Goal: Transaction & Acquisition: Subscribe to service/newsletter

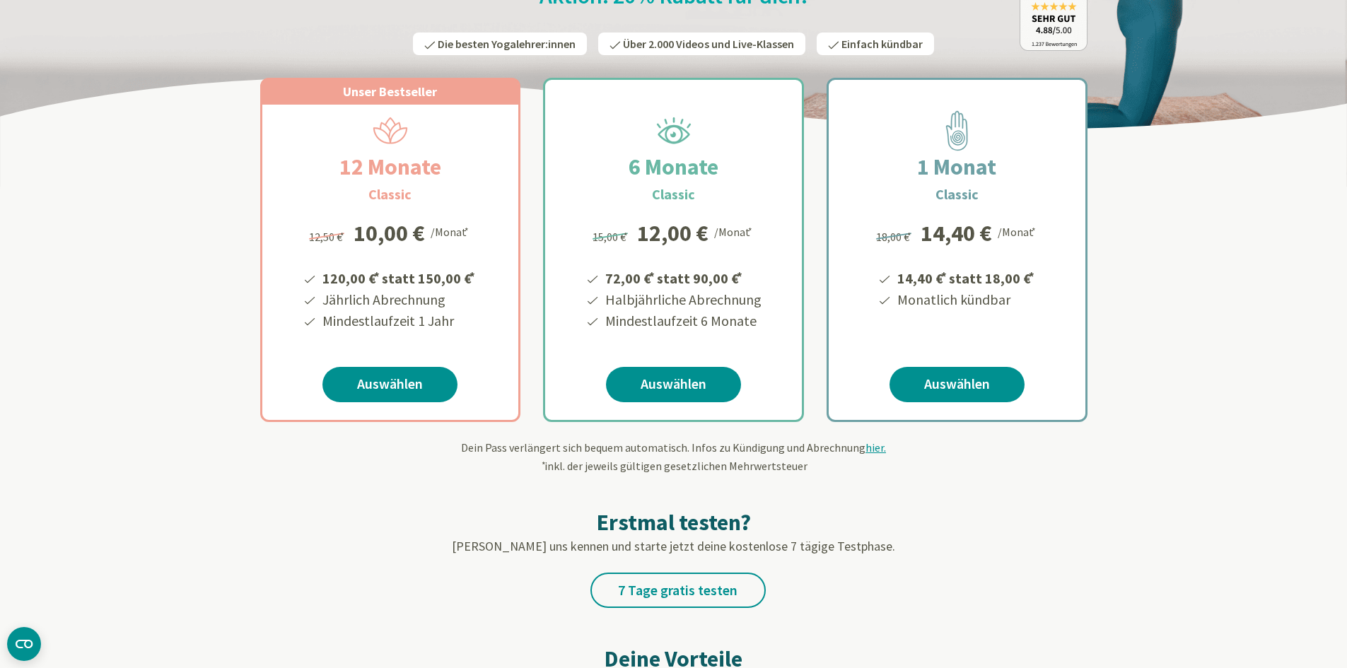
scroll to position [141, 0]
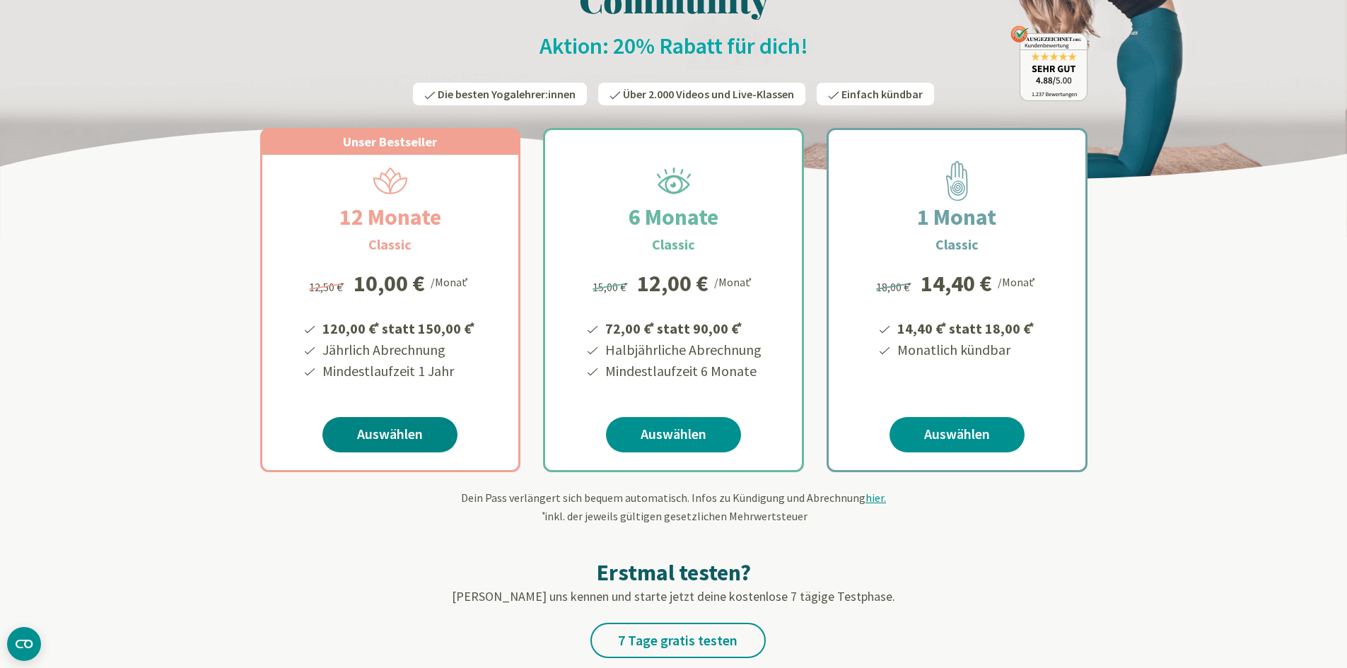
click at [405, 433] on link "Auswählen" at bounding box center [389, 434] width 135 height 35
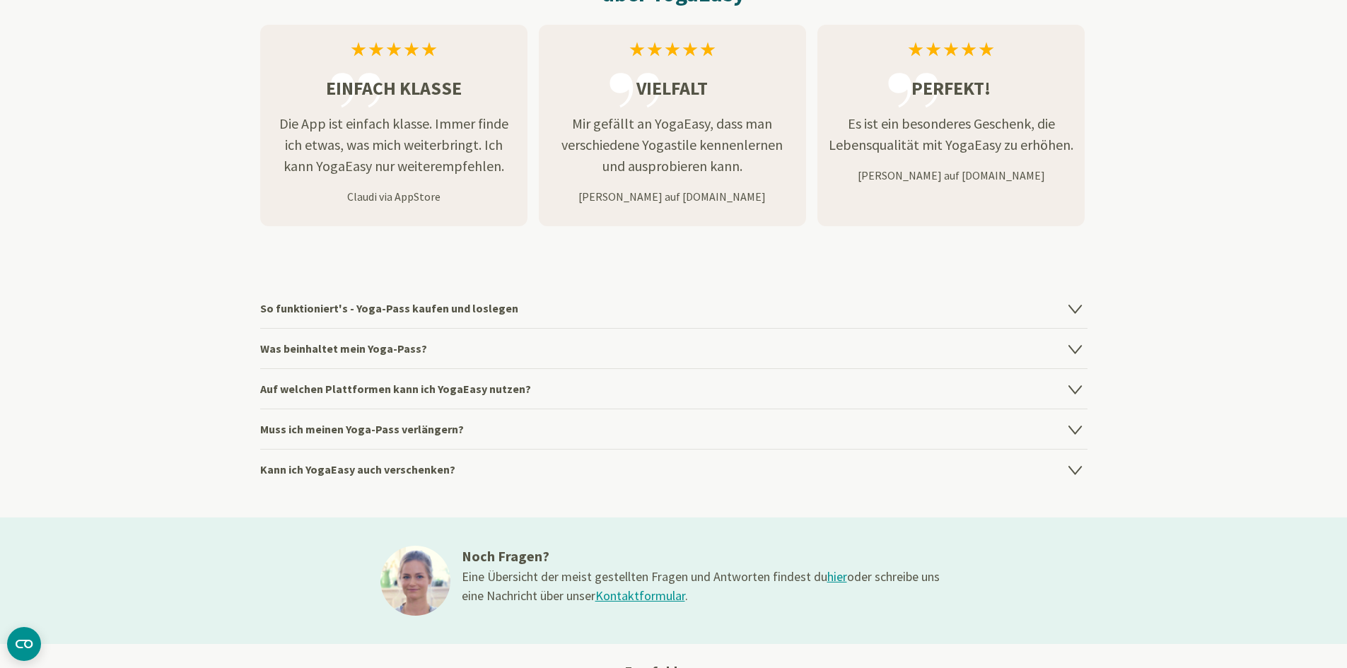
scroll to position [1838, 0]
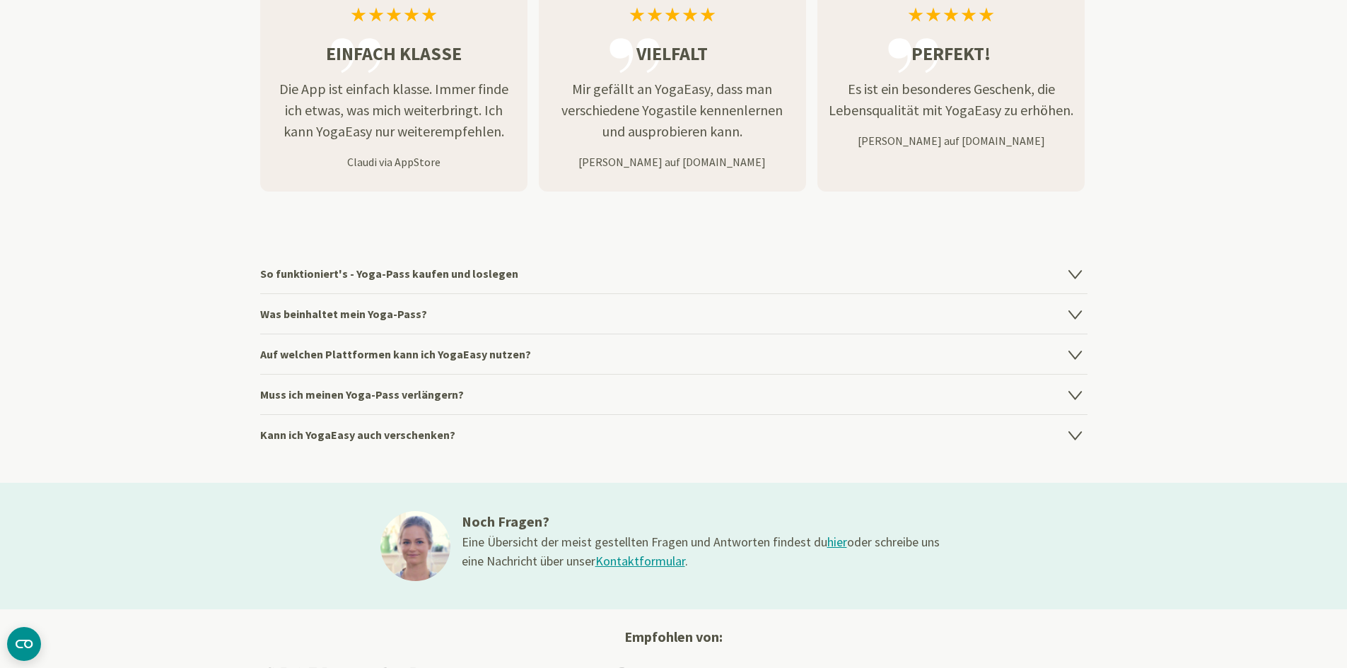
click at [1075, 314] on icon at bounding box center [1074, 315] width 12 height 8
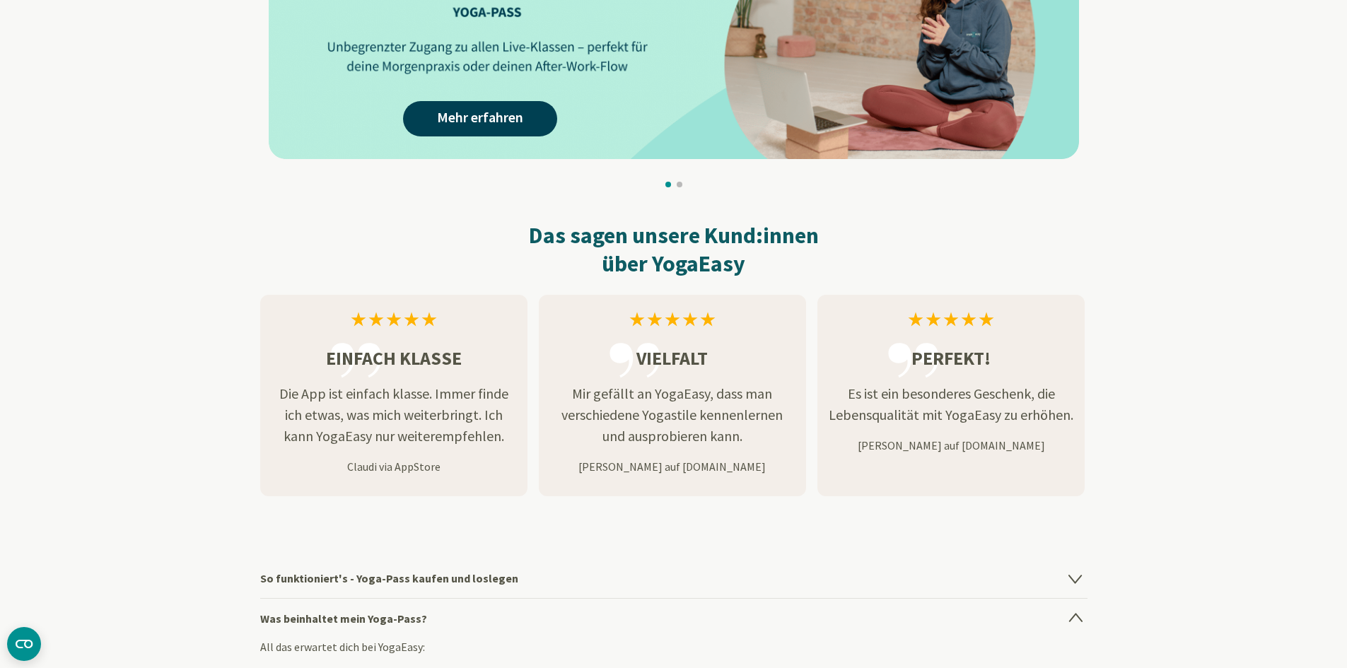
scroll to position [1343, 0]
